Goal: Transaction & Acquisition: Purchase product/service

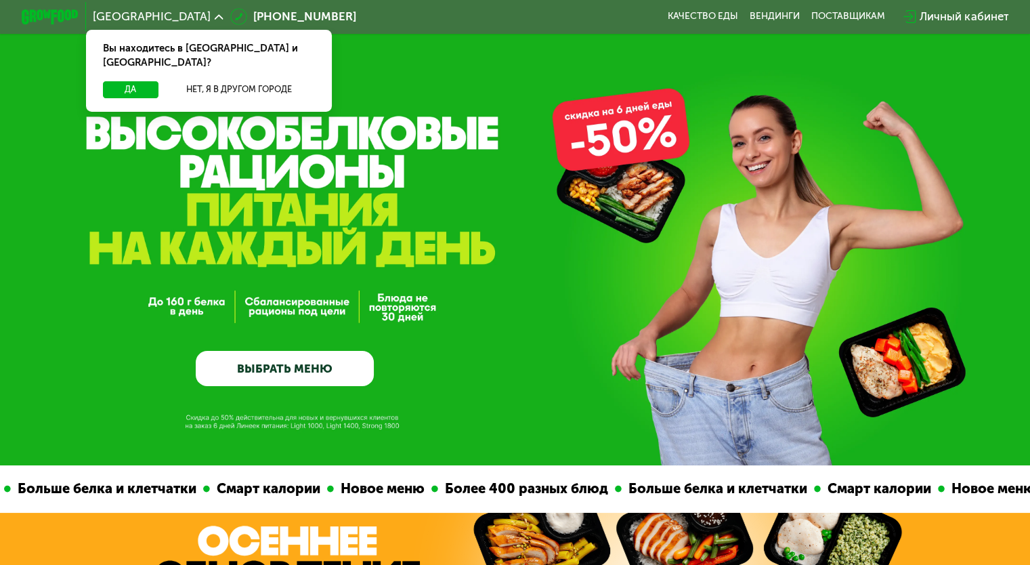
click at [130, 86] on div "Да Нет, я в другом городе" at bounding box center [209, 96] width 252 height 30
click at [125, 81] on button "Да" at bounding box center [130, 89] width 55 height 17
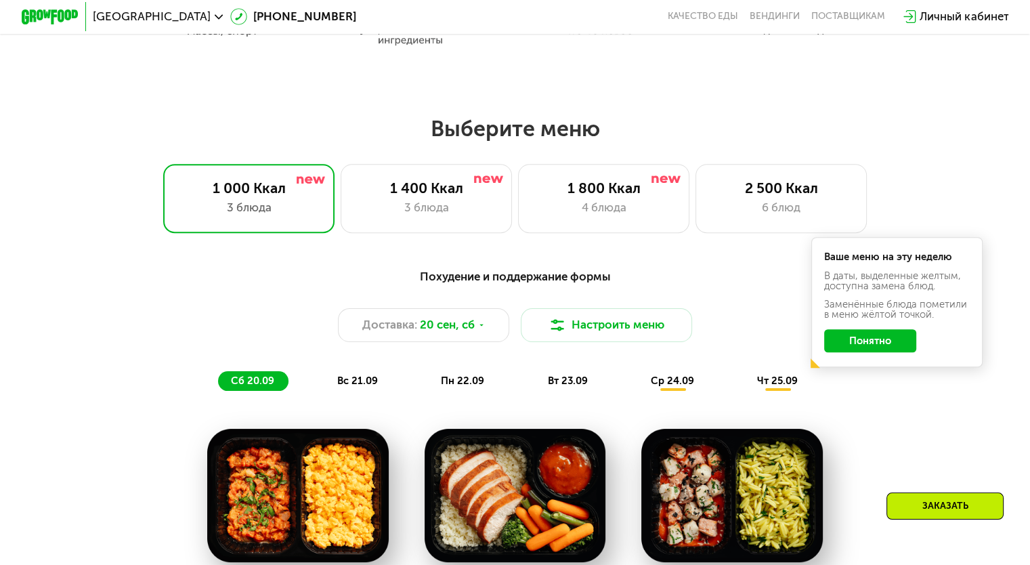
scroll to position [825, 0]
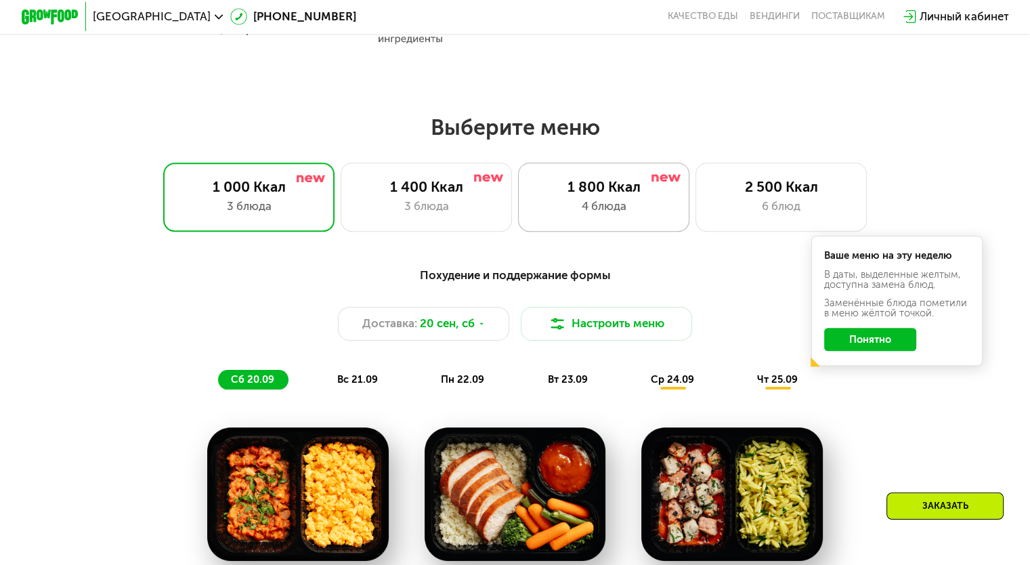
click at [617, 202] on div "4 блюда" at bounding box center [603, 206] width 141 height 17
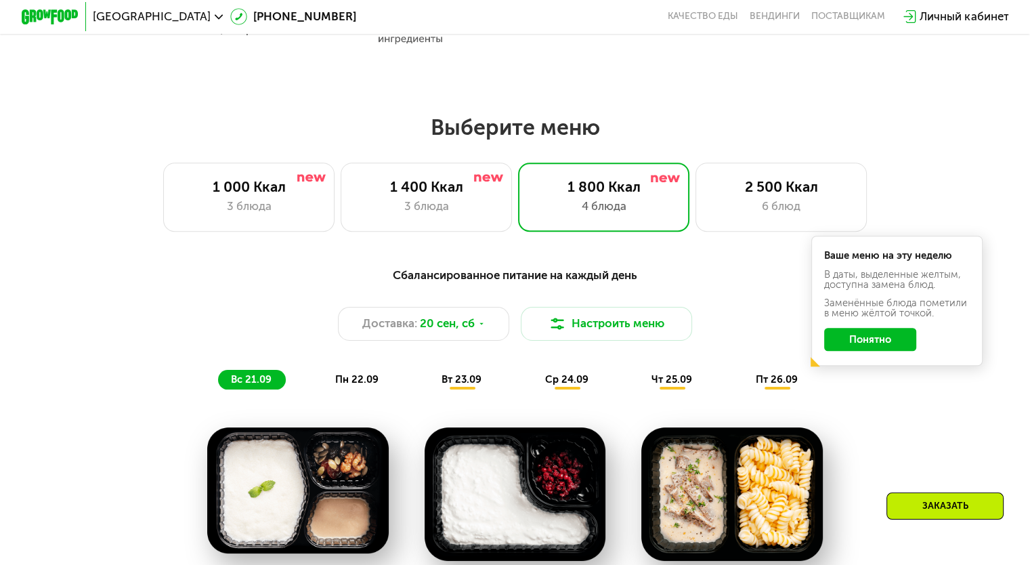
click at [852, 349] on button "Понятно" at bounding box center [870, 339] width 92 height 23
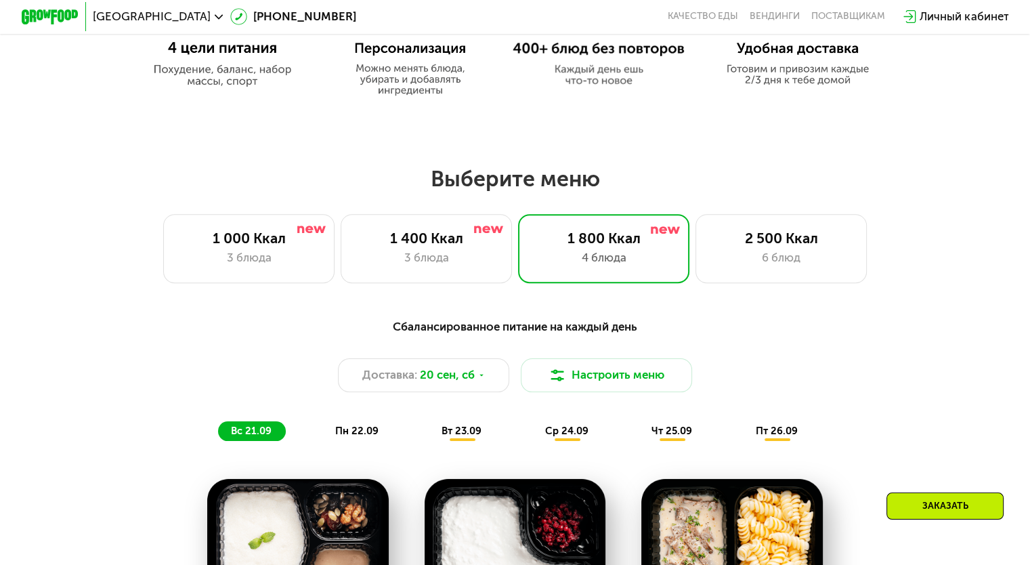
scroll to position [785, 0]
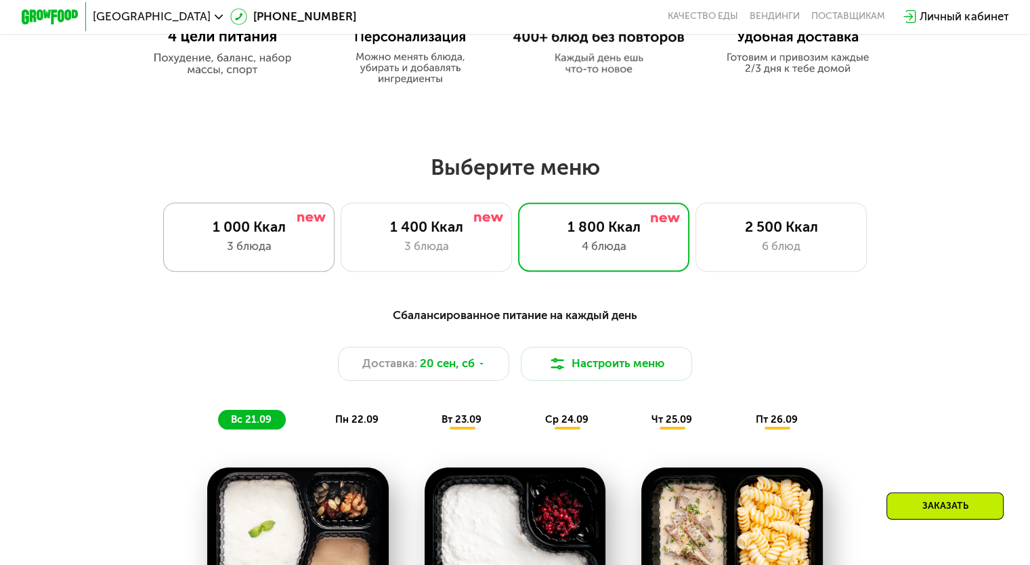
click at [305, 235] on div "1 000 Ккал" at bounding box center [248, 226] width 141 height 17
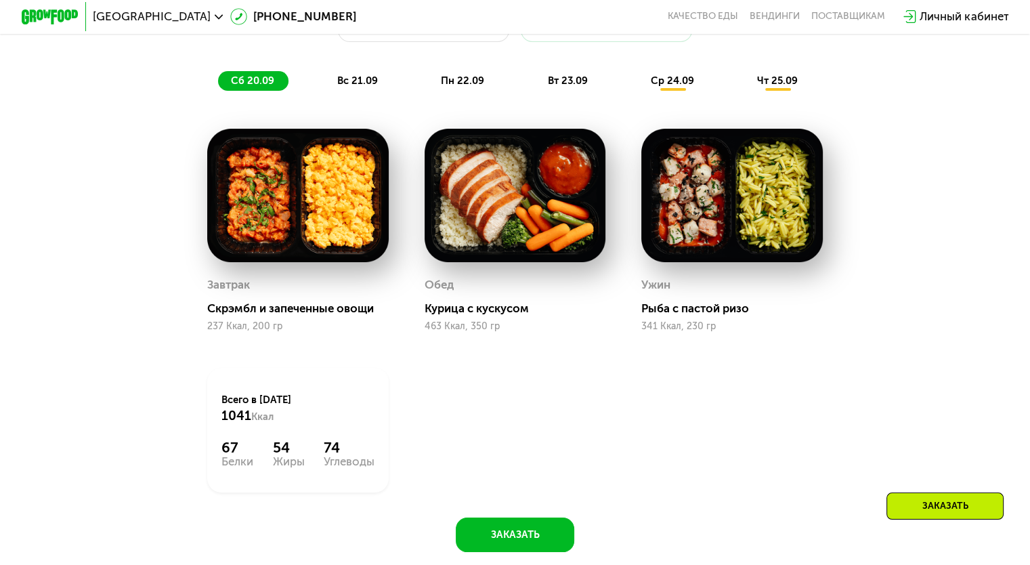
scroll to position [1192, 0]
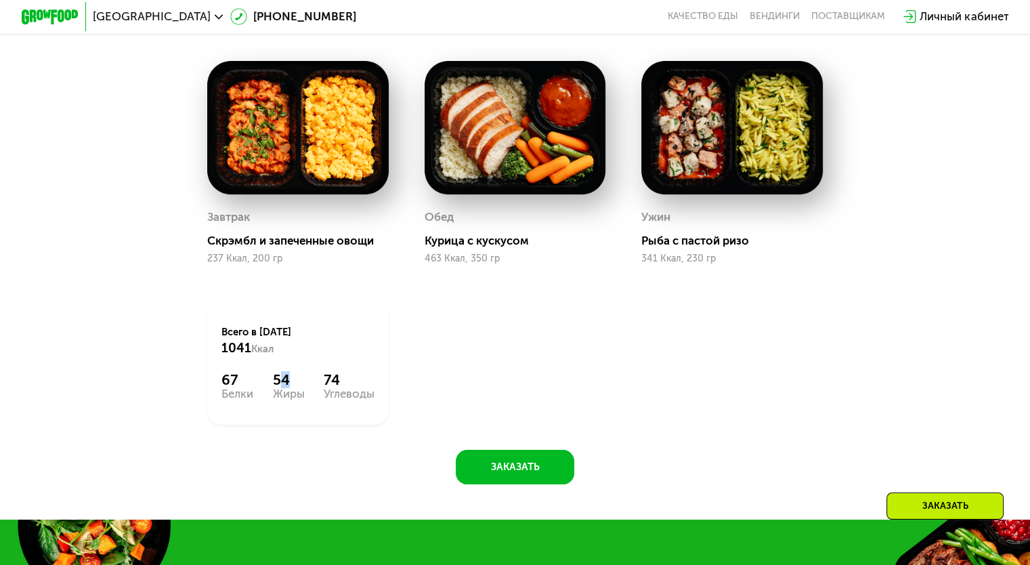
drag, startPoint x: 274, startPoint y: 384, endPoint x: 295, endPoint y: 387, distance: 21.2
click at [295, 387] on div "54" at bounding box center [289, 379] width 32 height 17
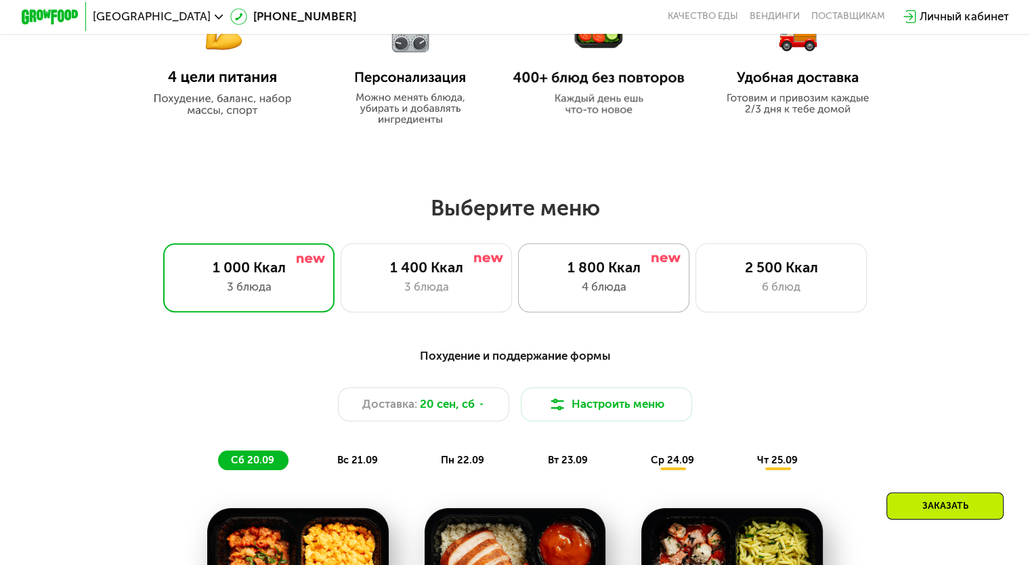
scroll to position [812, 0]
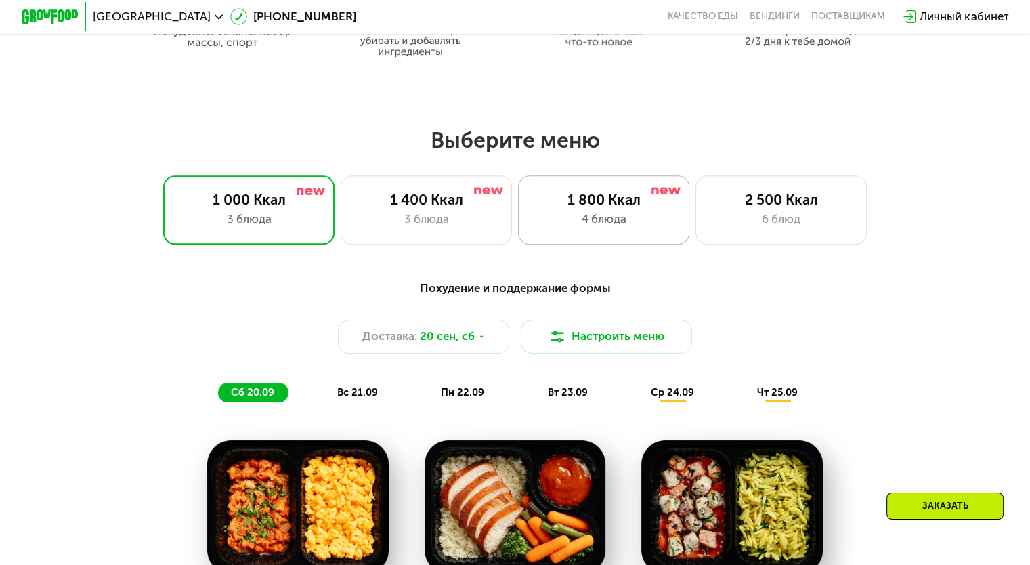
click at [613, 227] on div "4 блюда" at bounding box center [603, 219] width 141 height 17
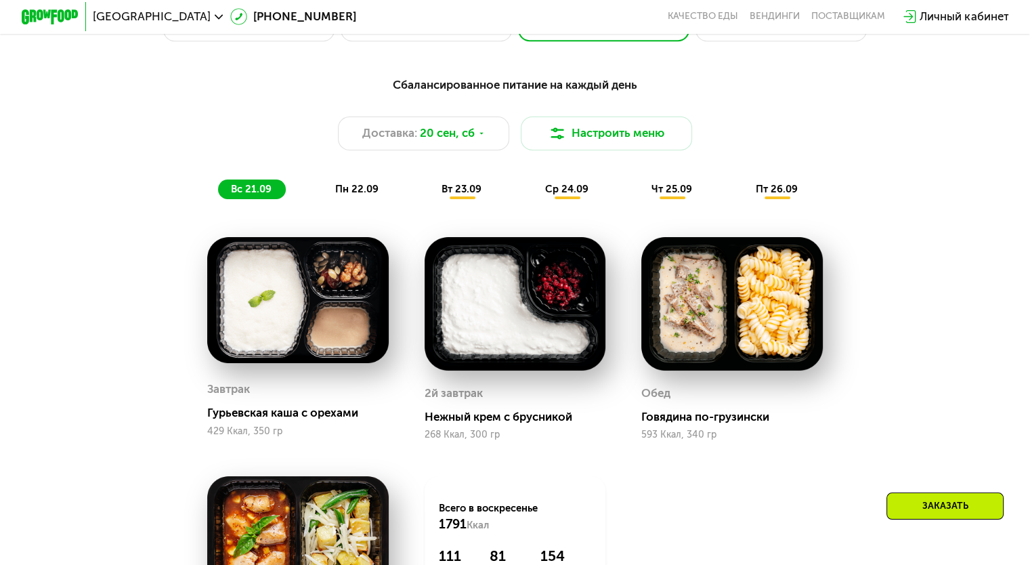
scroll to position [1083, 0]
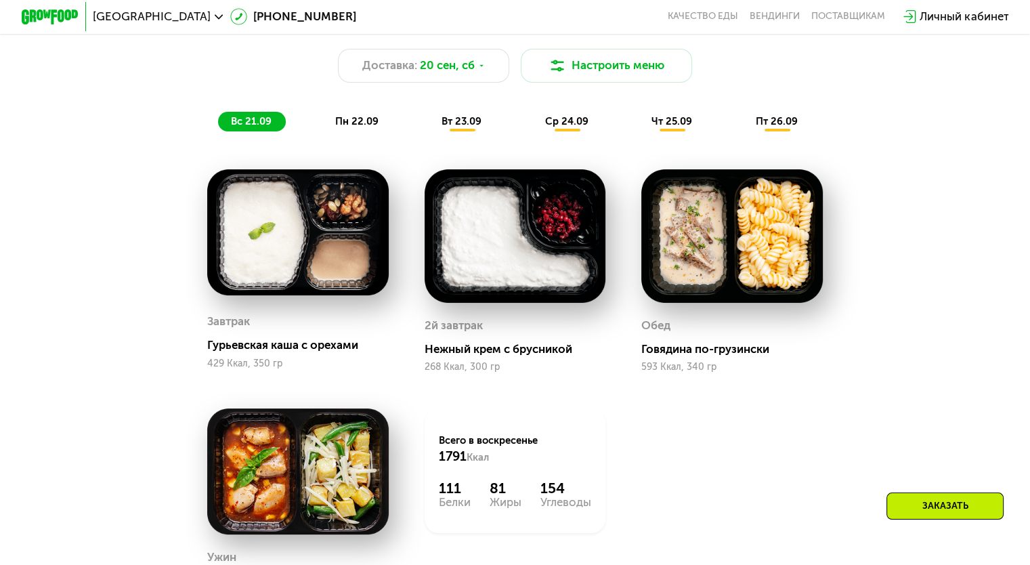
click at [366, 123] on span "пн 22.09" at bounding box center [356, 121] width 43 height 12
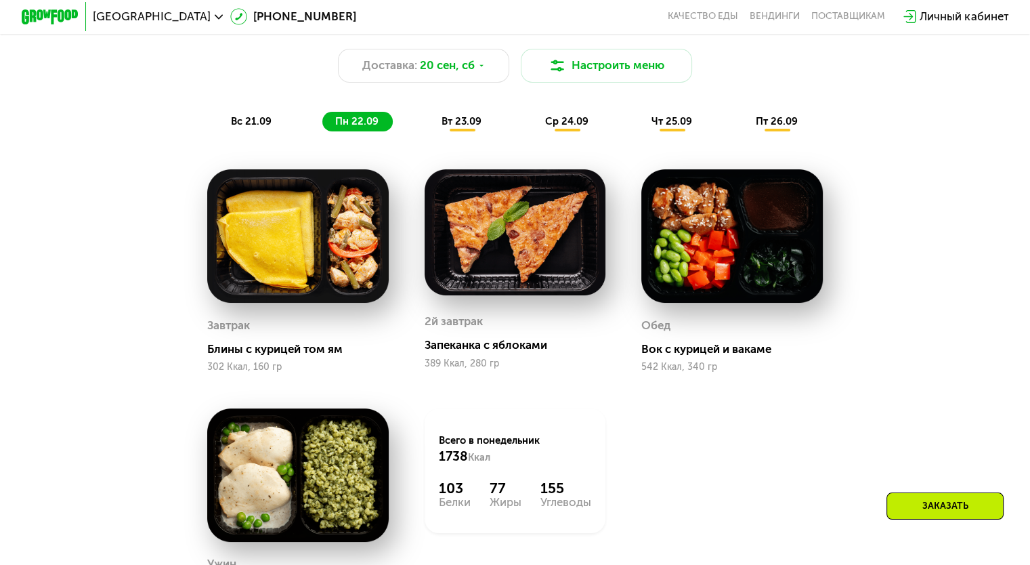
scroll to position [1151, 0]
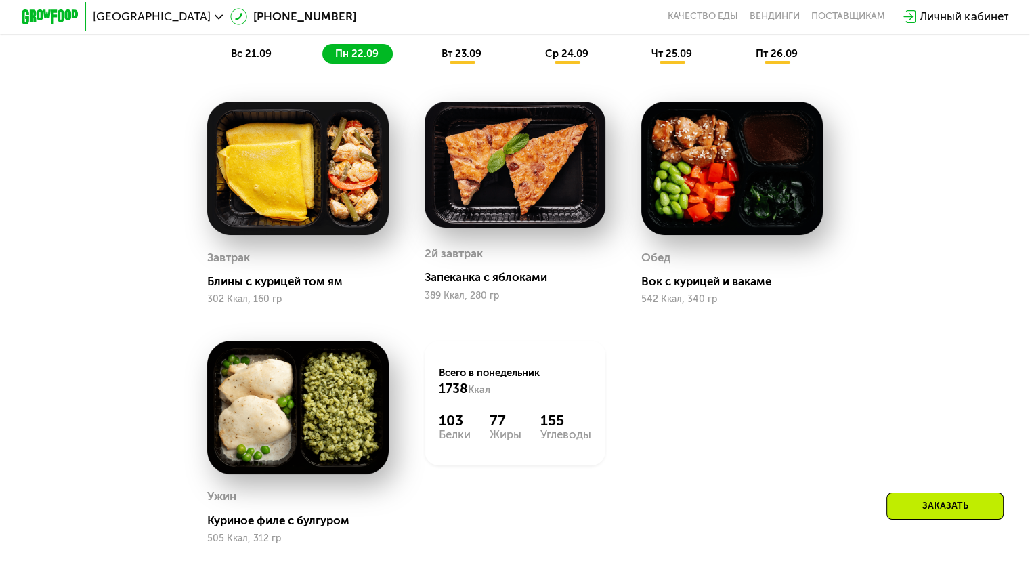
click at [464, 60] on span "вт 23.09" at bounding box center [461, 53] width 40 height 12
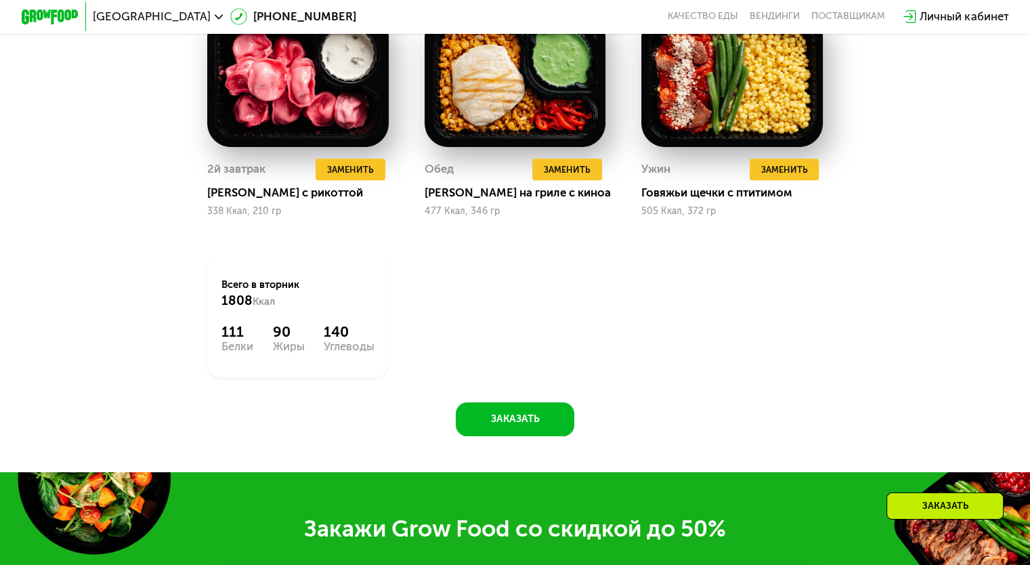
scroll to position [1015, 0]
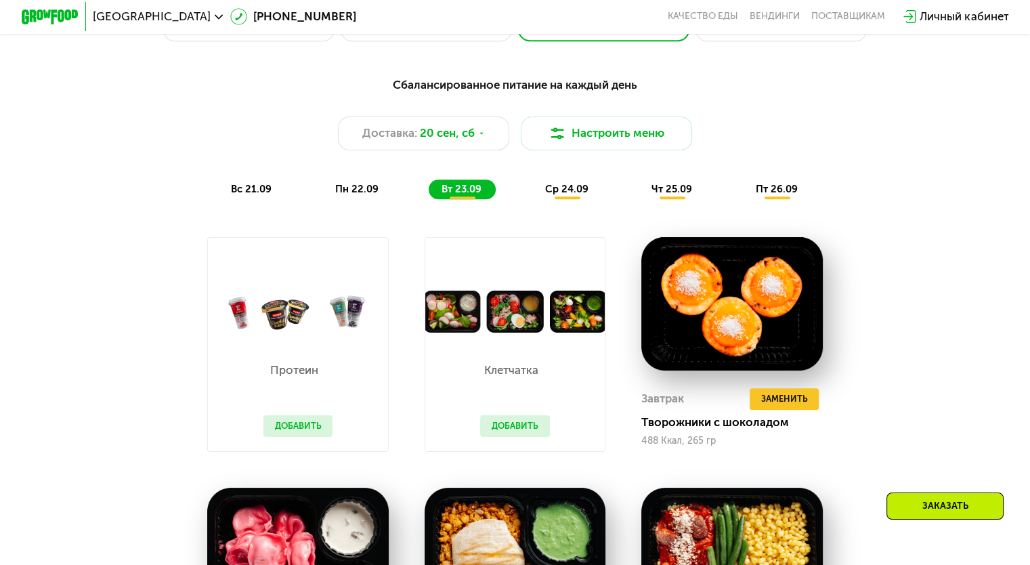
click at [555, 194] on span "ср 24.09" at bounding box center [566, 189] width 43 height 12
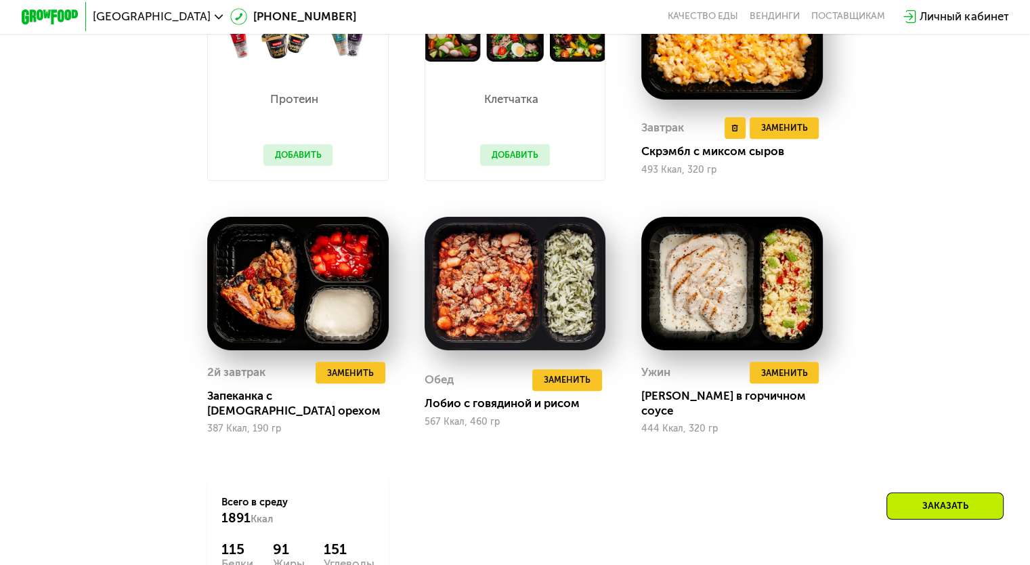
scroll to position [1083, 0]
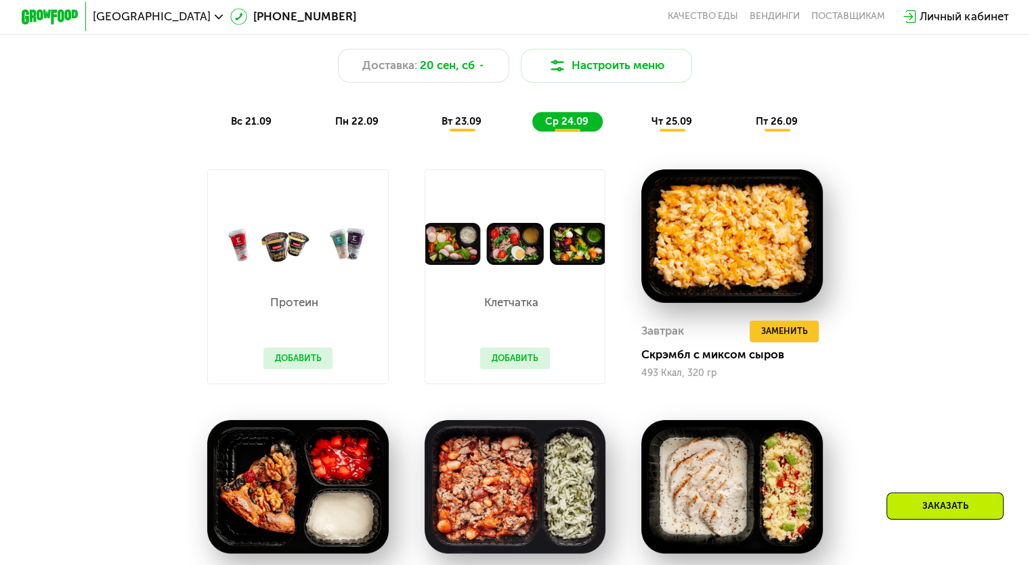
click at [680, 116] on div "Сбалансированное питание на каждый день Доставка: [DATE] Настроить меню вс 21.0…" at bounding box center [514, 70] width 847 height 124
click at [678, 140] on div "Сбалансированное питание на каждый день Доставка: [DATE] Настроить меню вс 21.0…" at bounding box center [515, 69] width 864 height 141
click at [678, 127] on span "чт 25.09" at bounding box center [671, 121] width 41 height 12
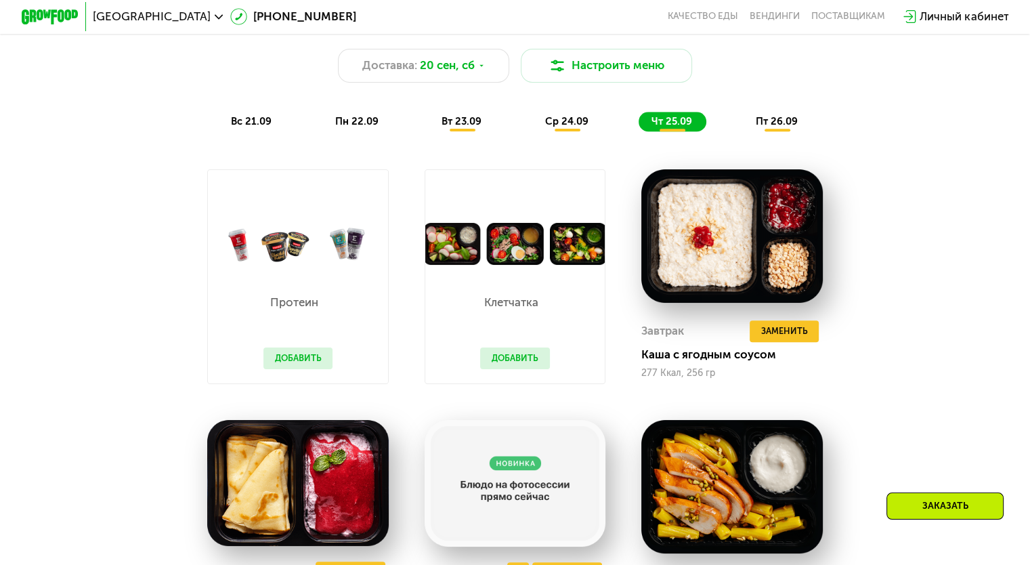
scroll to position [812, 0]
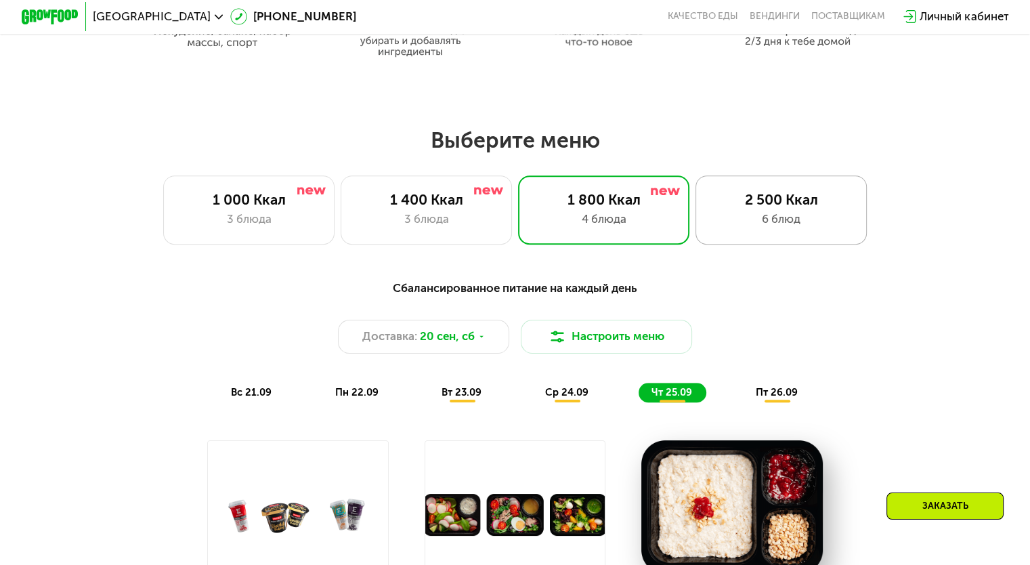
click at [735, 215] on div "6 блюд" at bounding box center [780, 219] width 141 height 17
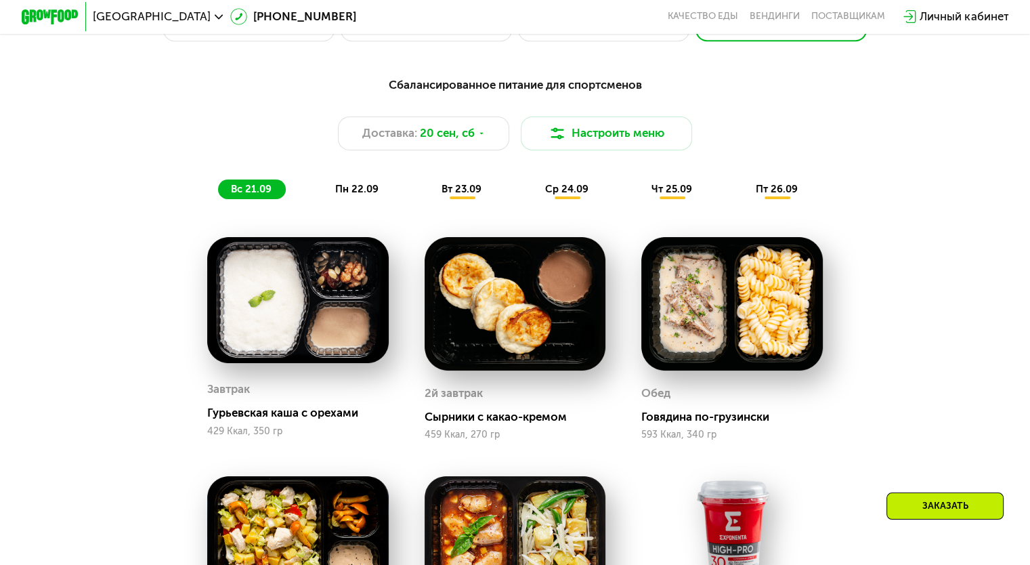
scroll to position [948, 0]
